Goal: Obtain resource: Download file/media

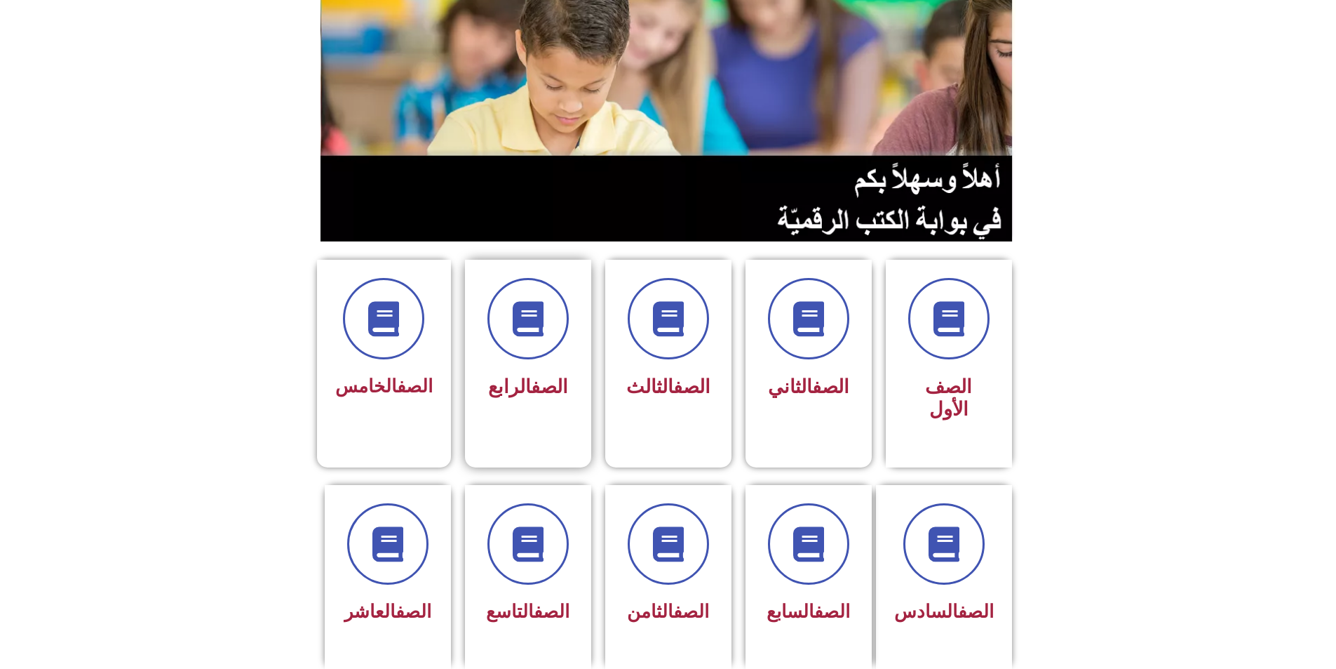
scroll to position [140, 0]
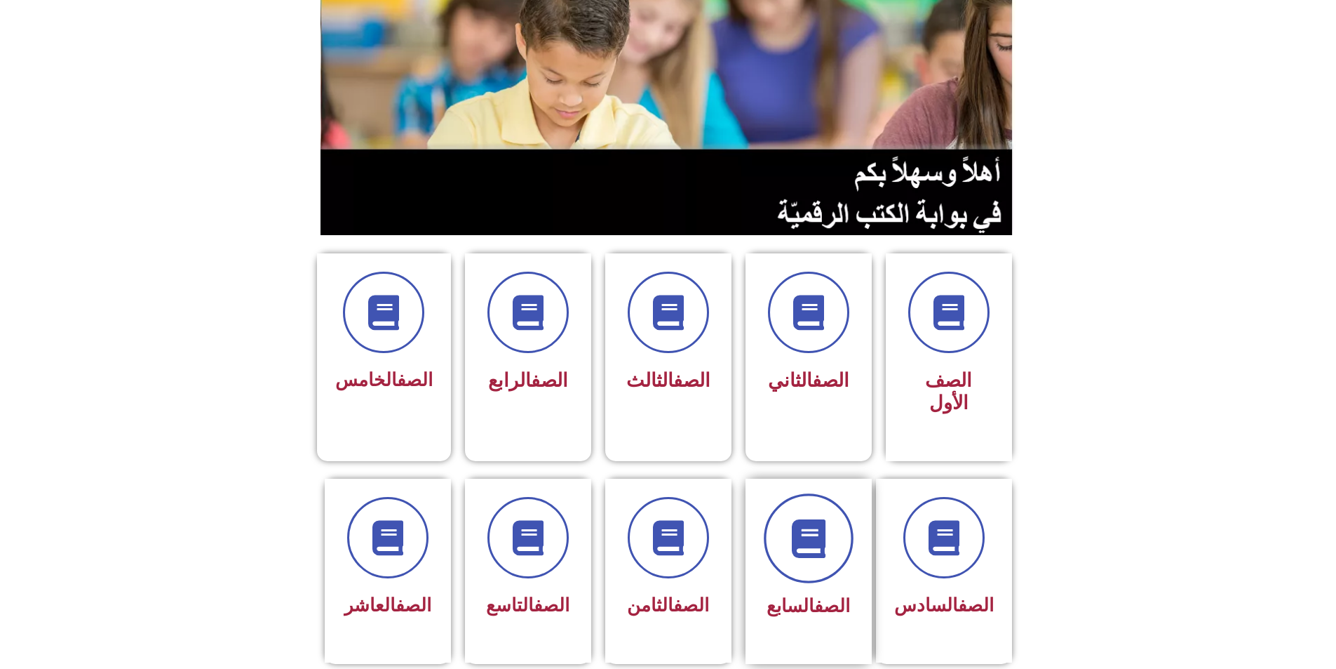
click at [815, 516] on span at bounding box center [809, 538] width 90 height 90
click at [669, 518] on icon at bounding box center [668, 537] width 39 height 39
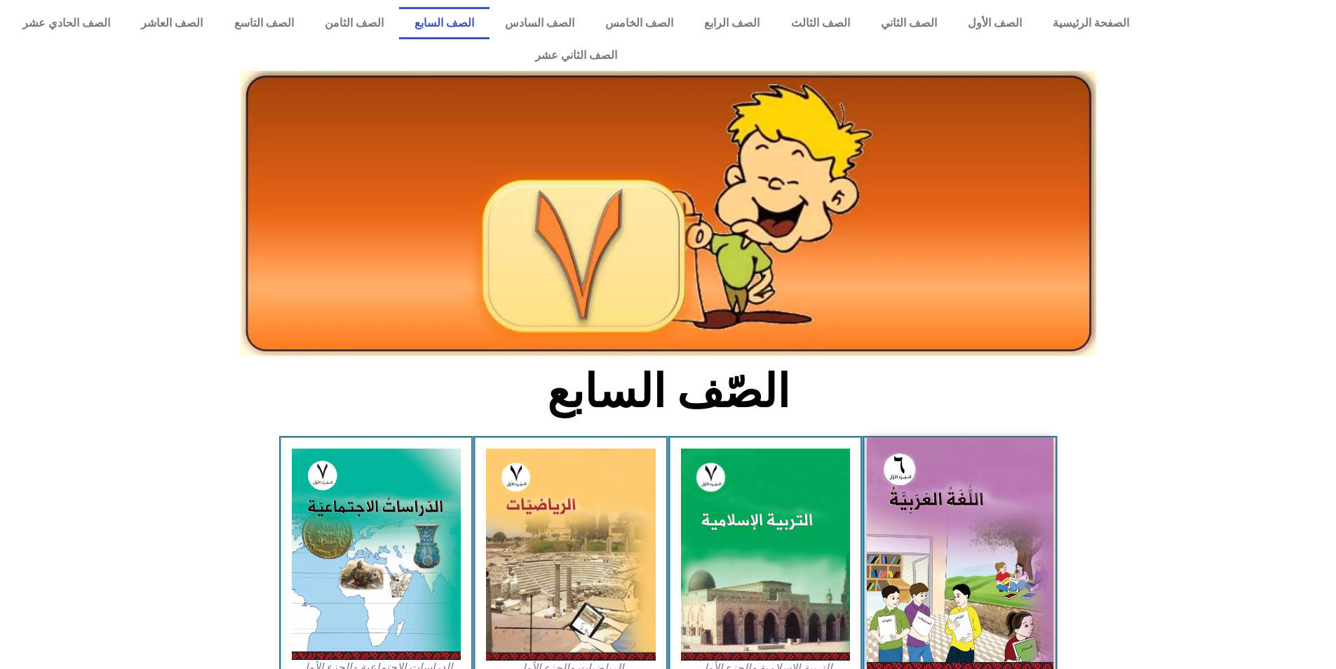
click at [987, 485] on img at bounding box center [960, 554] width 187 height 233
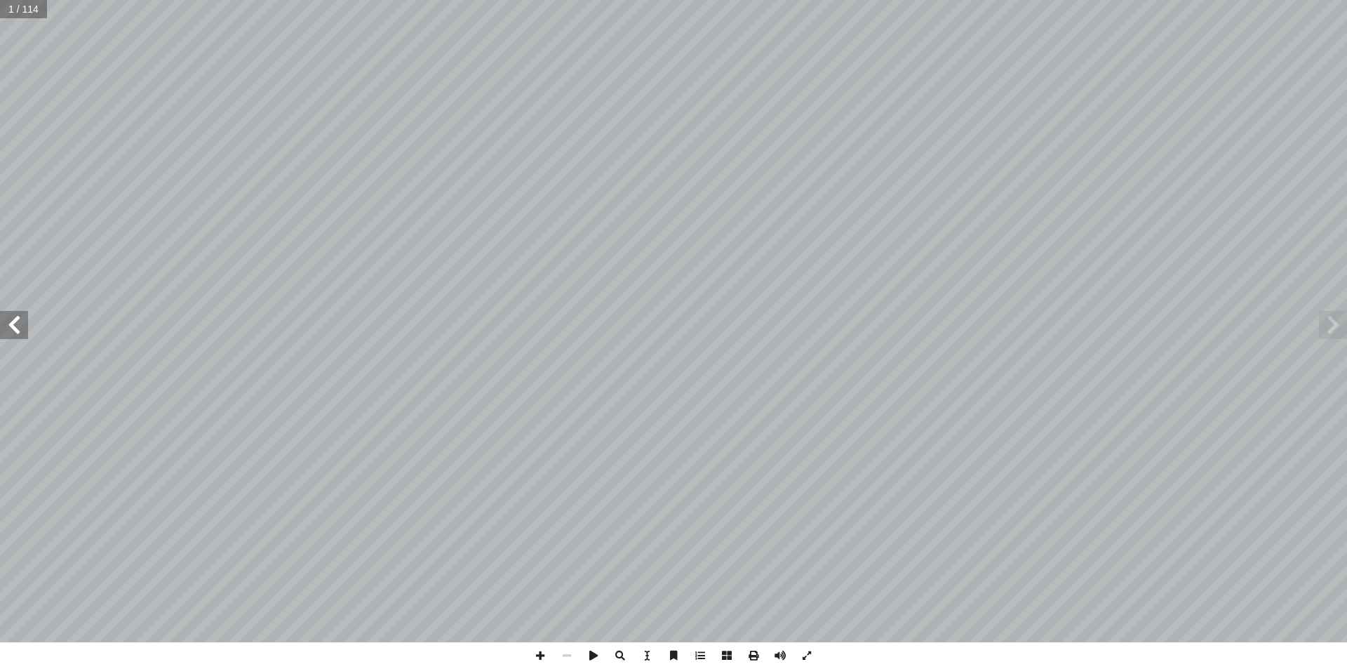
click at [15, 334] on span at bounding box center [14, 325] width 28 height 28
click at [15, 329] on span at bounding box center [14, 325] width 28 height 28
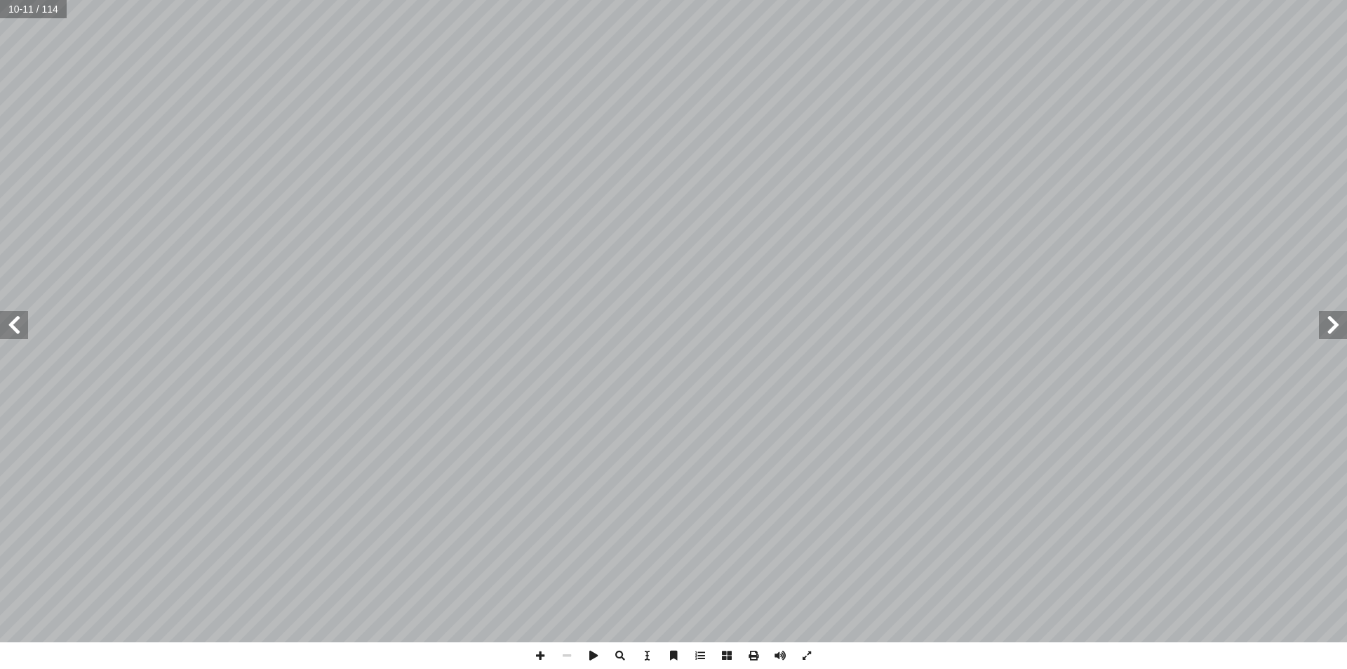
click at [15, 329] on span at bounding box center [14, 325] width 28 height 28
click at [20, 330] on span at bounding box center [14, 325] width 28 height 28
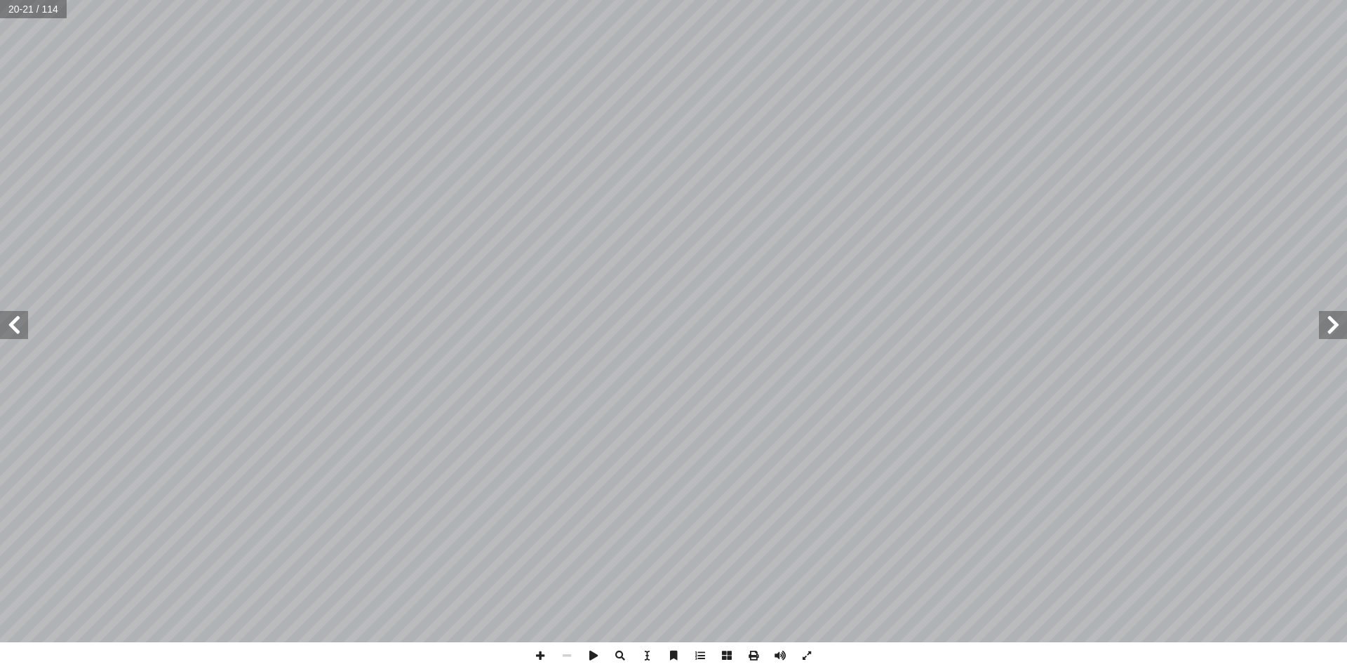
click at [8, 324] on span at bounding box center [14, 325] width 28 height 28
click at [752, 657] on span at bounding box center [753, 655] width 27 height 27
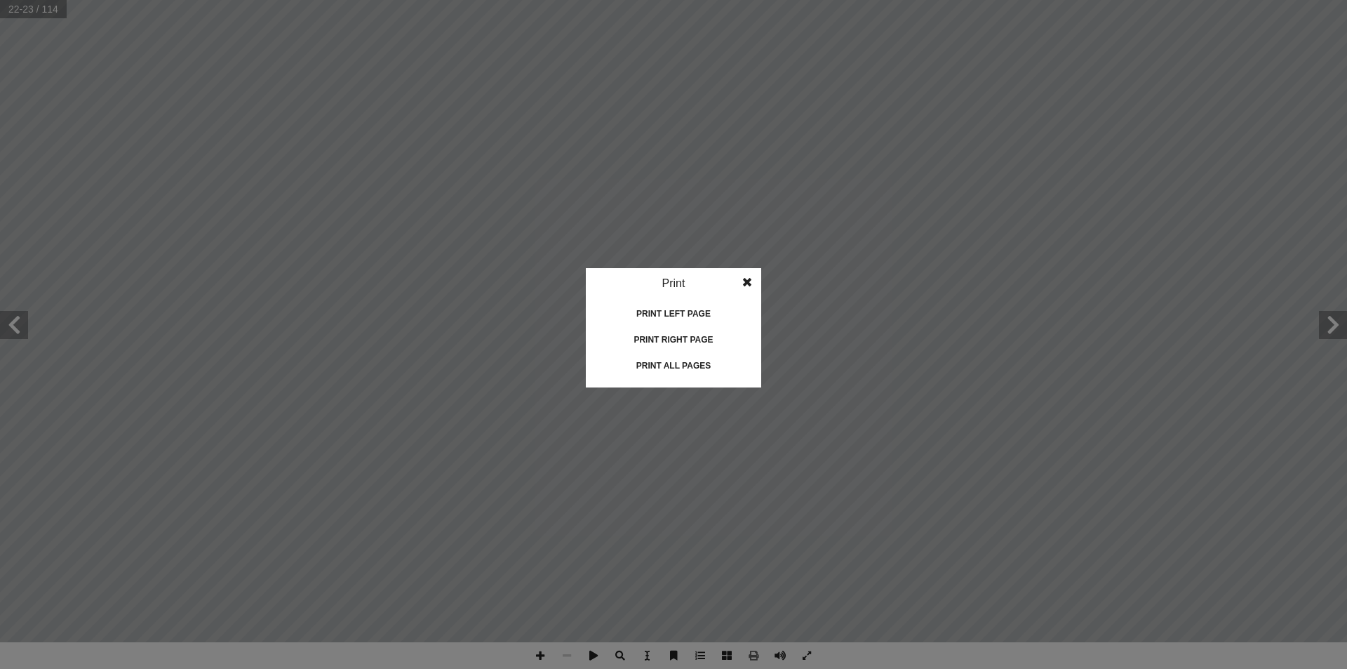
click at [685, 361] on div "Print all pages" at bounding box center [673, 365] width 140 height 22
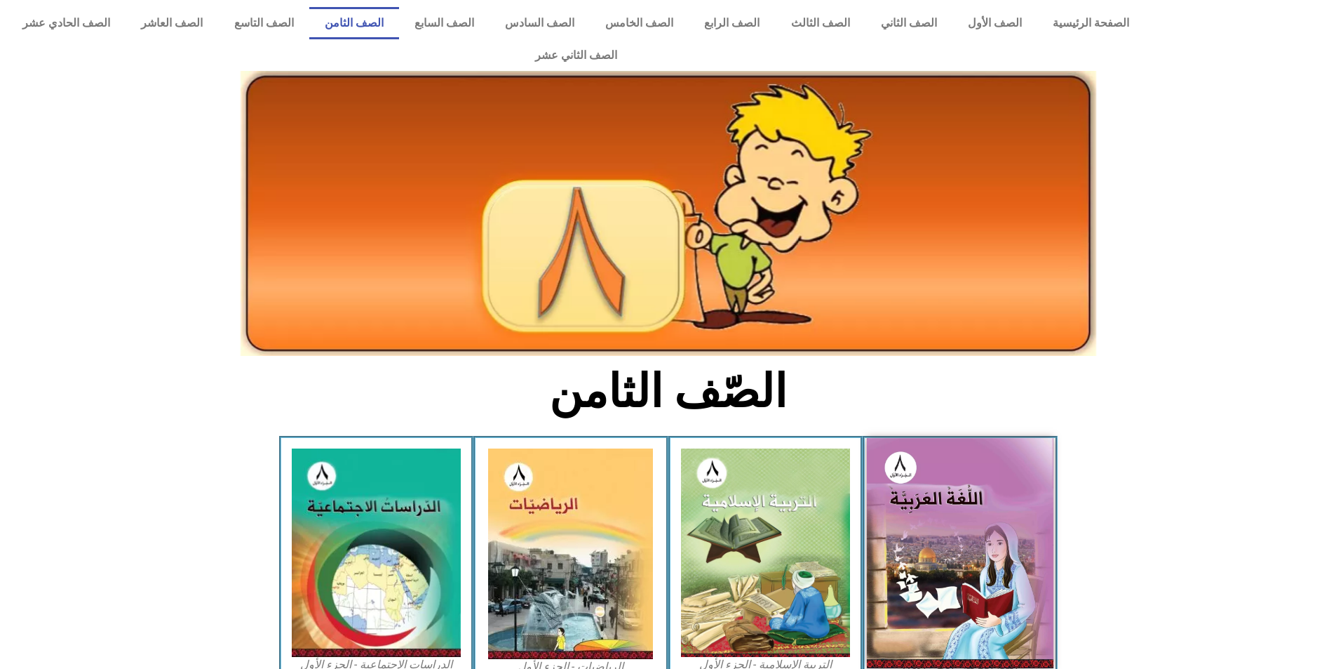
click at [993, 495] on img at bounding box center [960, 552] width 187 height 229
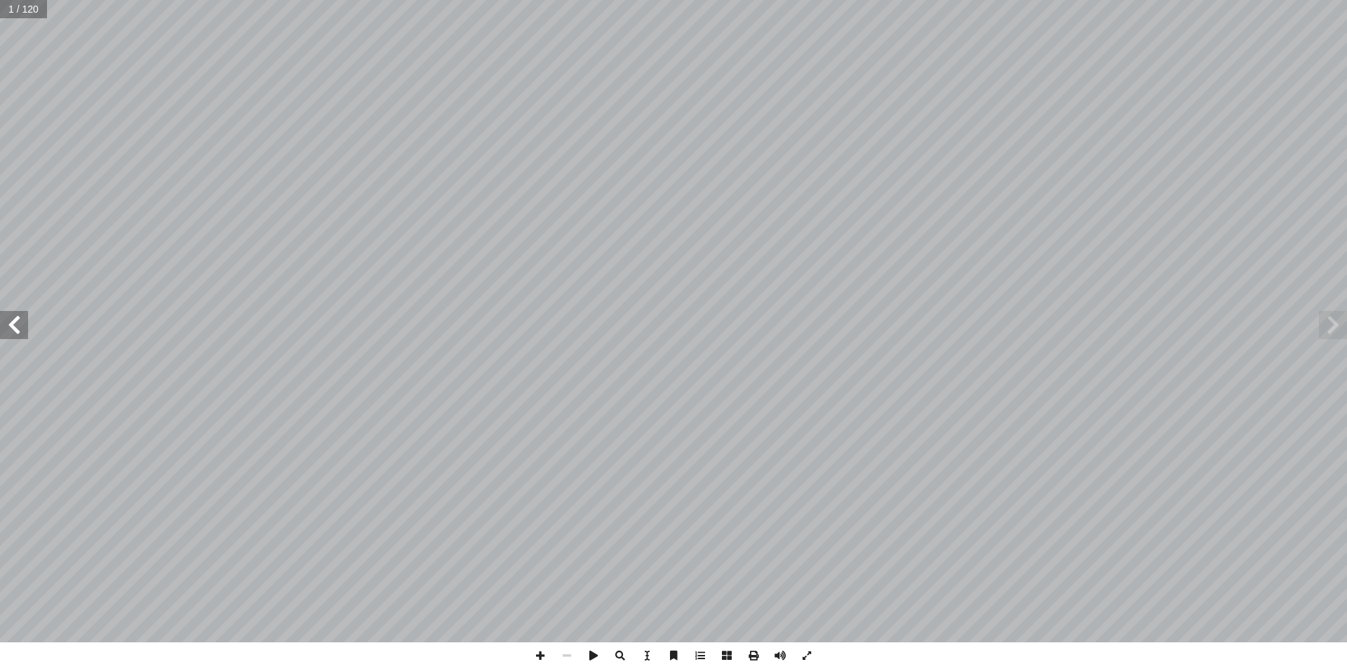
click at [19, 326] on span at bounding box center [14, 325] width 28 height 28
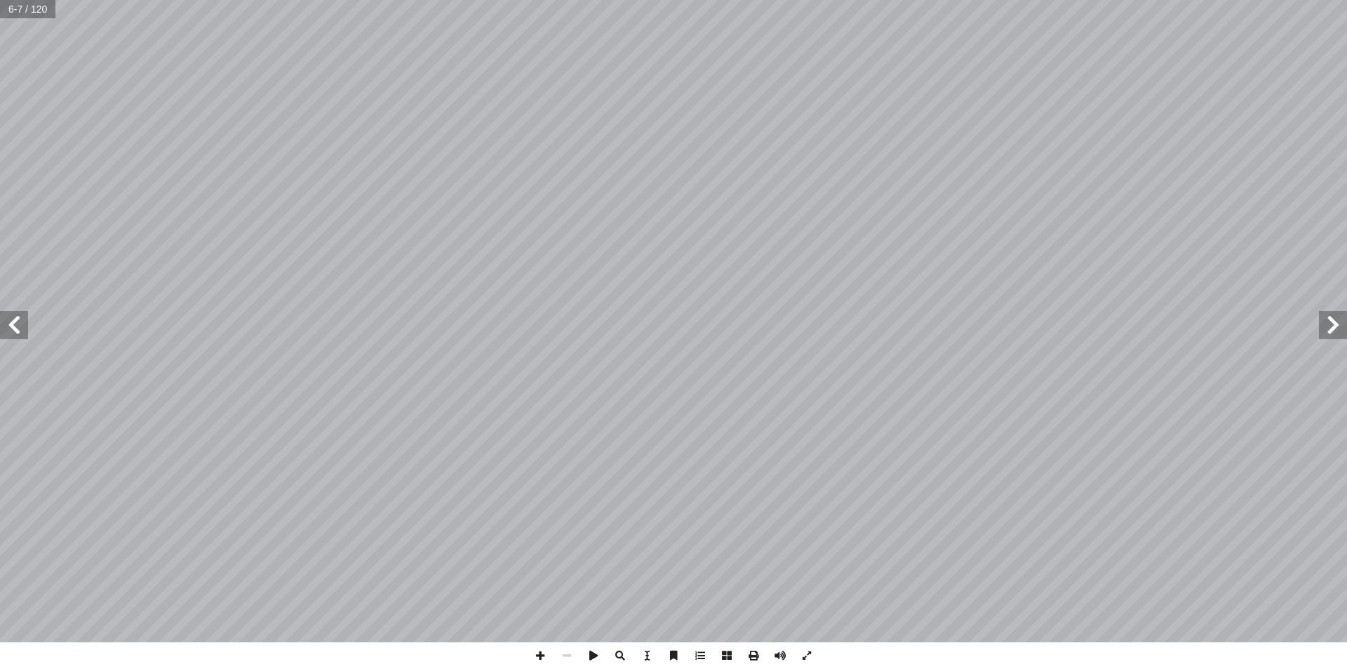
click at [18, 324] on span at bounding box center [14, 325] width 28 height 28
click at [18, 323] on span at bounding box center [14, 325] width 28 height 28
click at [15, 323] on span at bounding box center [14, 325] width 28 height 28
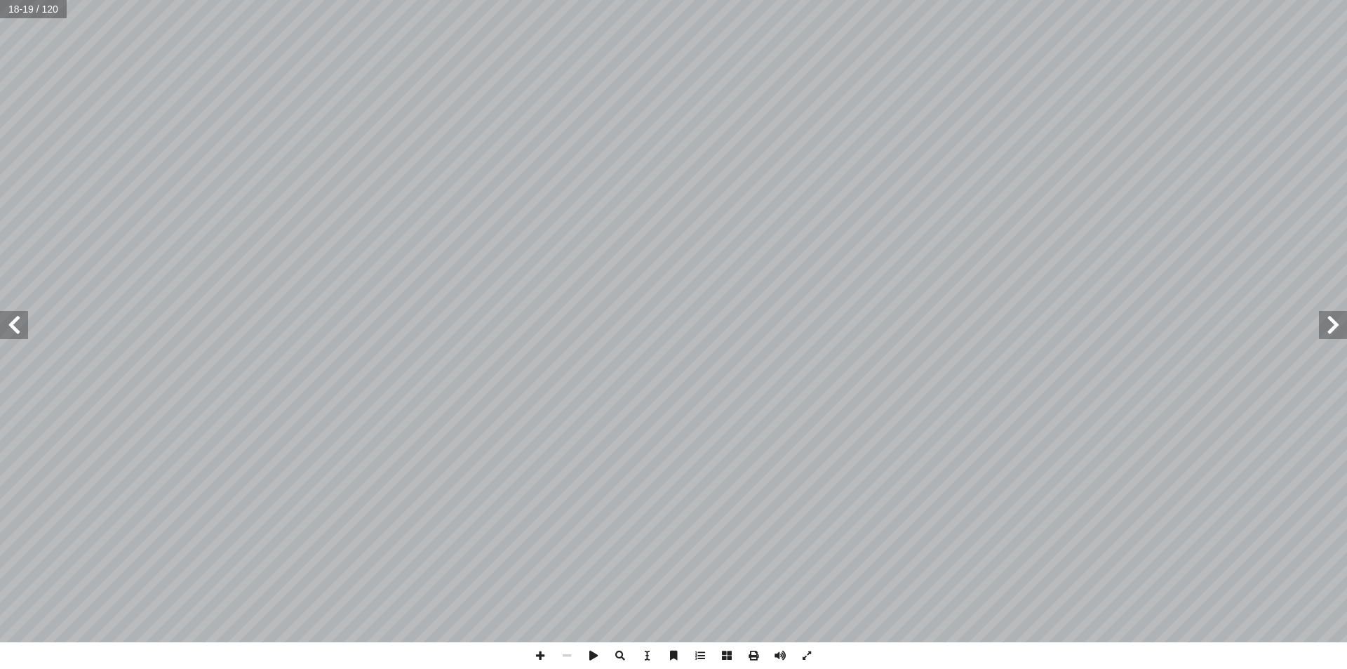
click at [9, 326] on span at bounding box center [14, 325] width 28 height 28
click at [22, 330] on span at bounding box center [14, 325] width 28 height 28
click at [10, 323] on span at bounding box center [14, 325] width 28 height 28
click at [754, 655] on span at bounding box center [753, 655] width 27 height 27
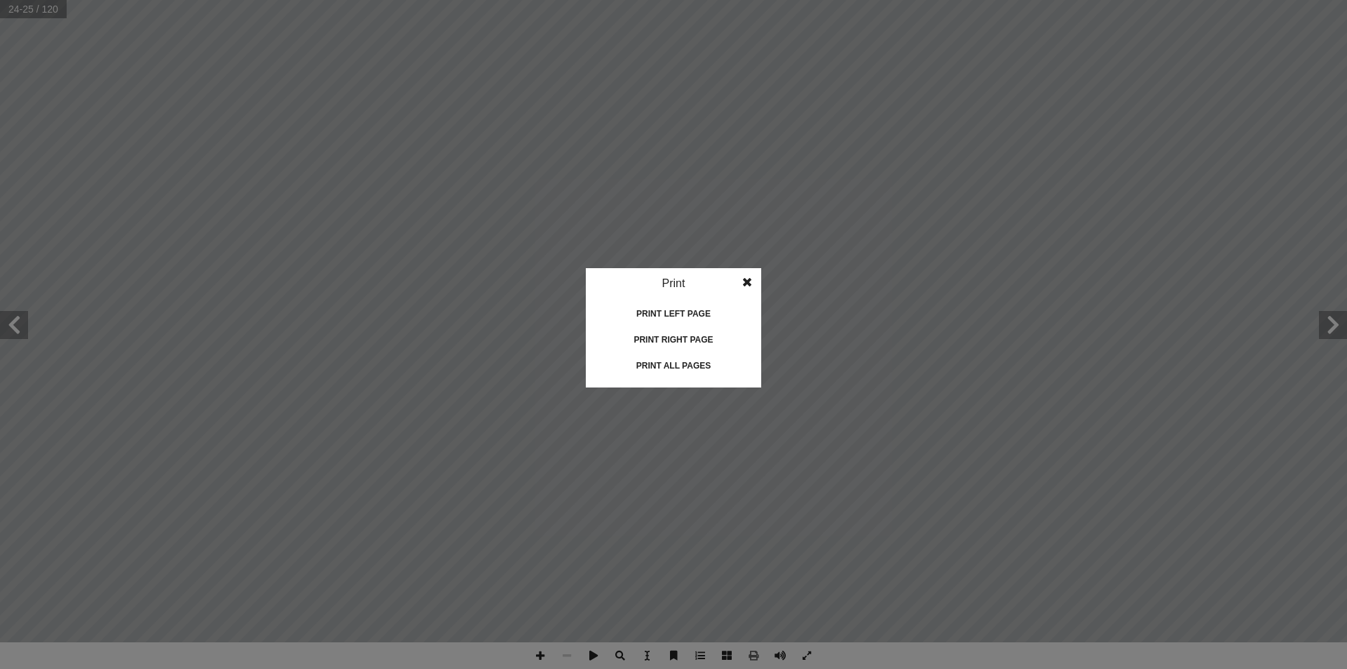
click at [668, 366] on div "Print all pages" at bounding box center [673, 365] width 140 height 22
